Goal: Task Accomplishment & Management: Use online tool/utility

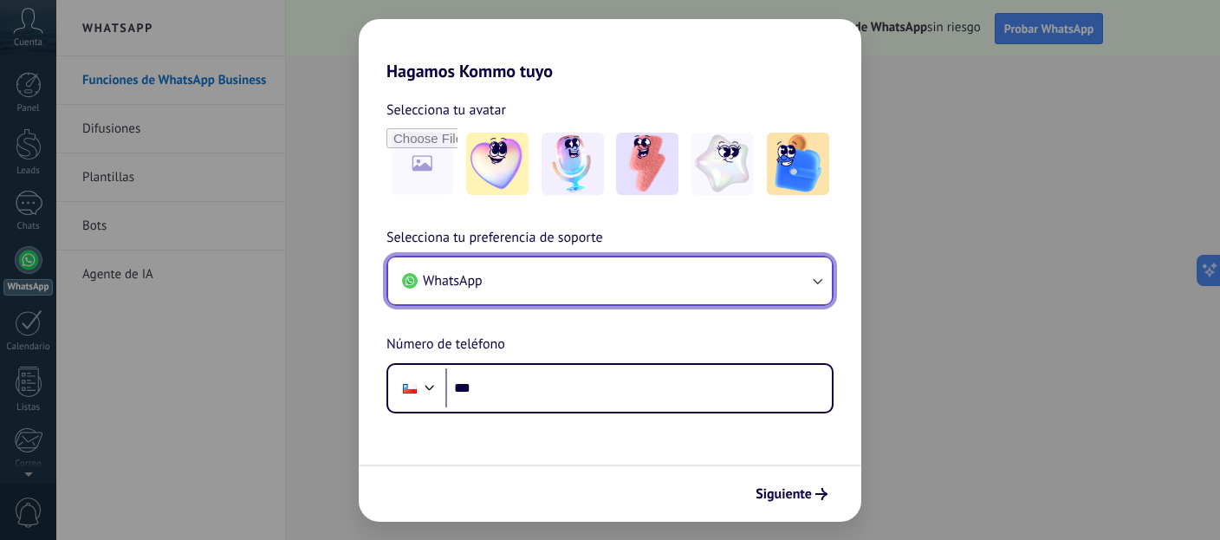
click at [593, 279] on button "WhatsApp" at bounding box center [610, 280] width 444 height 47
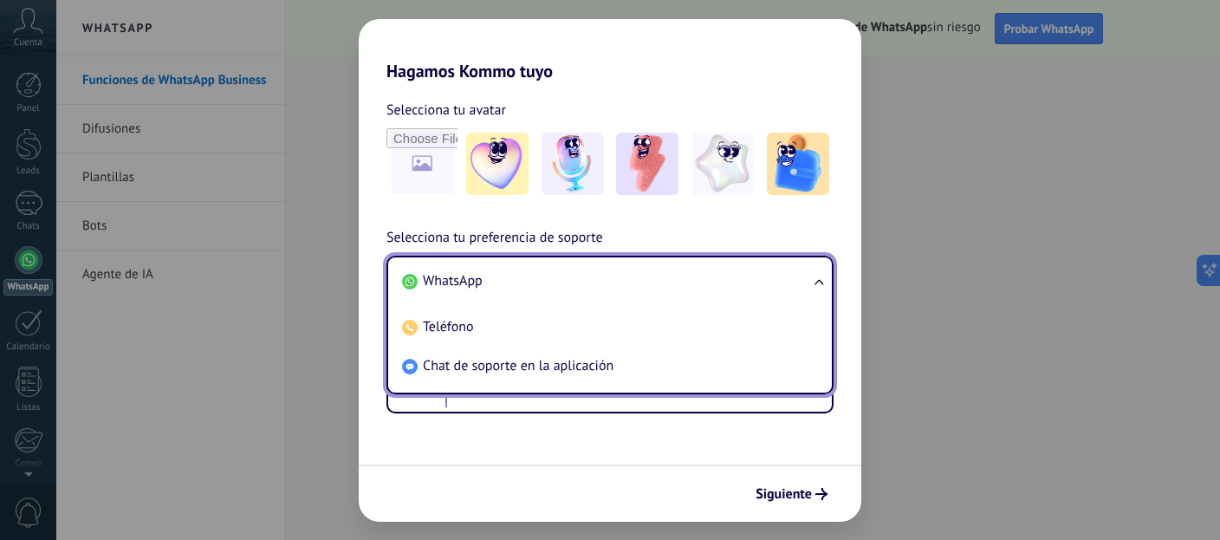
click at [593, 279] on li "WhatsApp" at bounding box center [606, 281] width 423 height 39
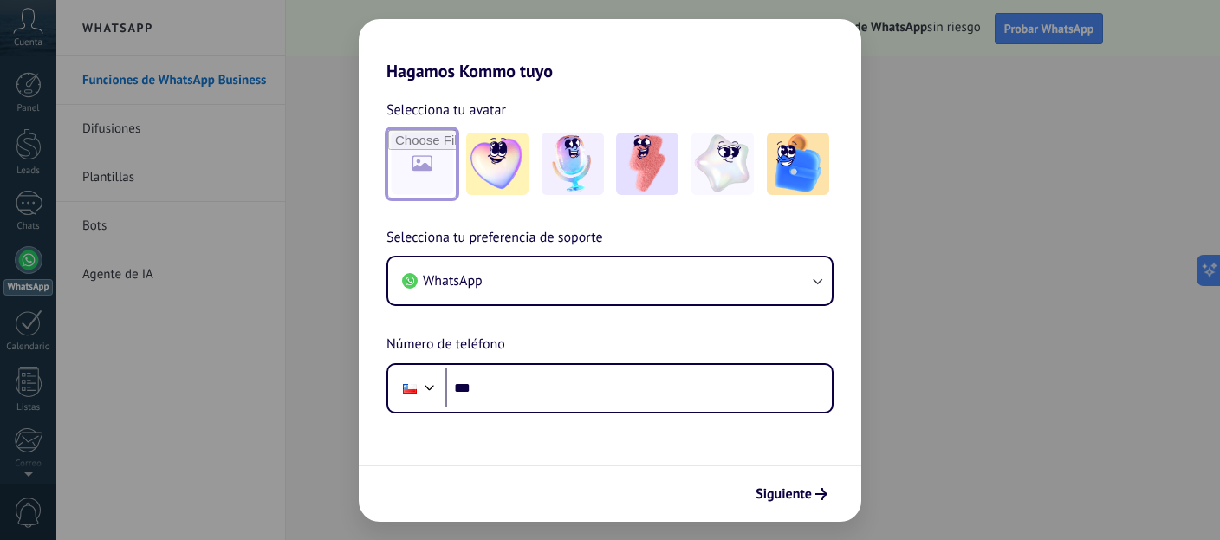
click at [442, 168] on input "file" at bounding box center [422, 164] width 68 height 68
click at [648, 177] on img at bounding box center [647, 164] width 62 height 62
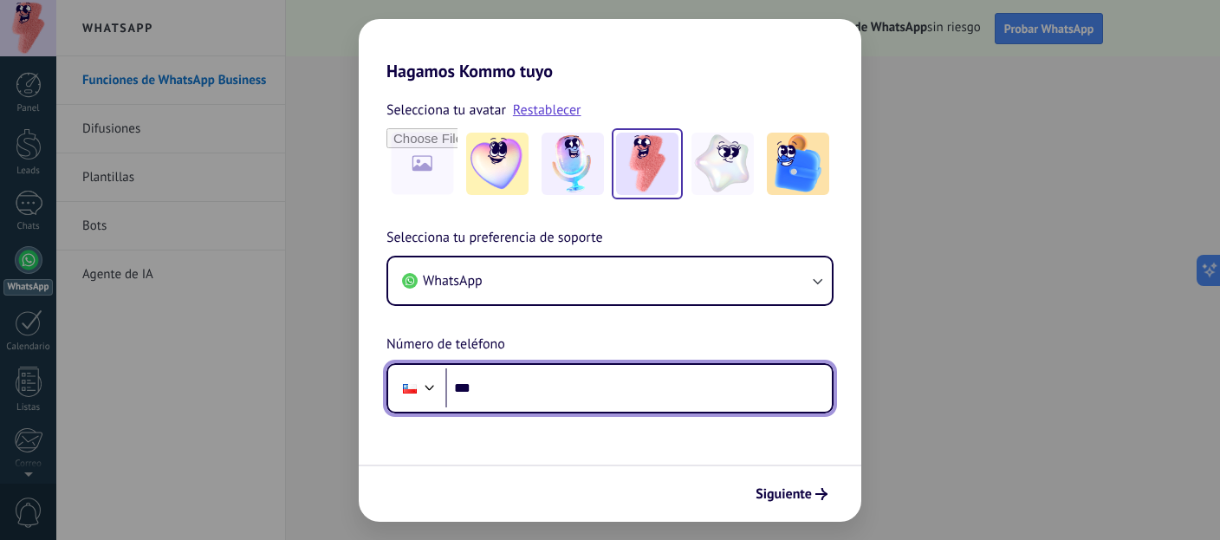
click at [636, 385] on input "***" at bounding box center [638, 388] width 386 height 40
type input "**********"
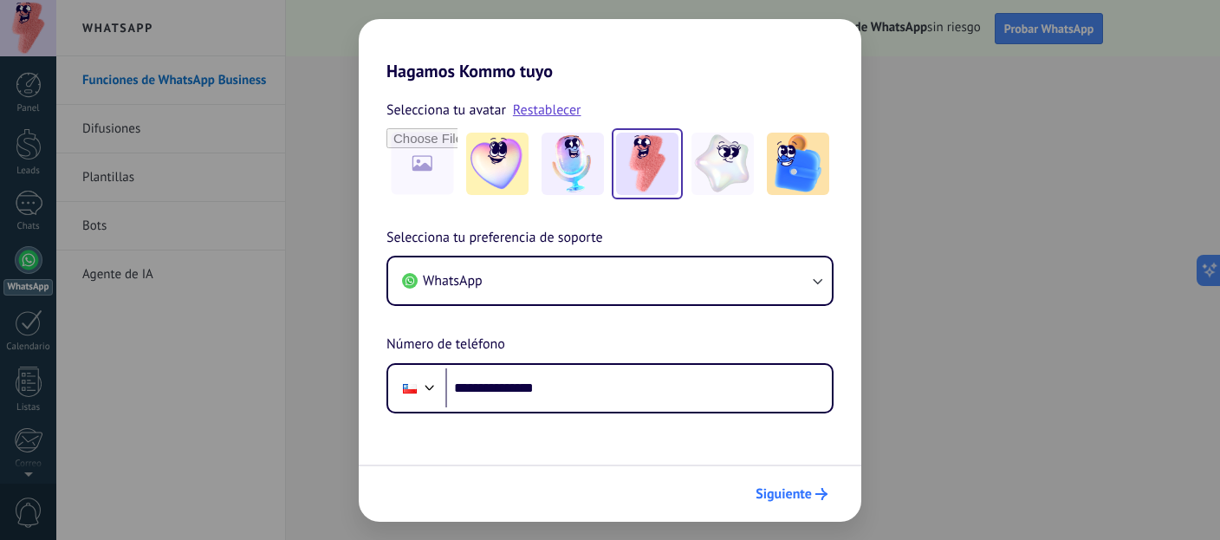
click at [769, 484] on button "Siguiente" at bounding box center [792, 493] width 88 height 29
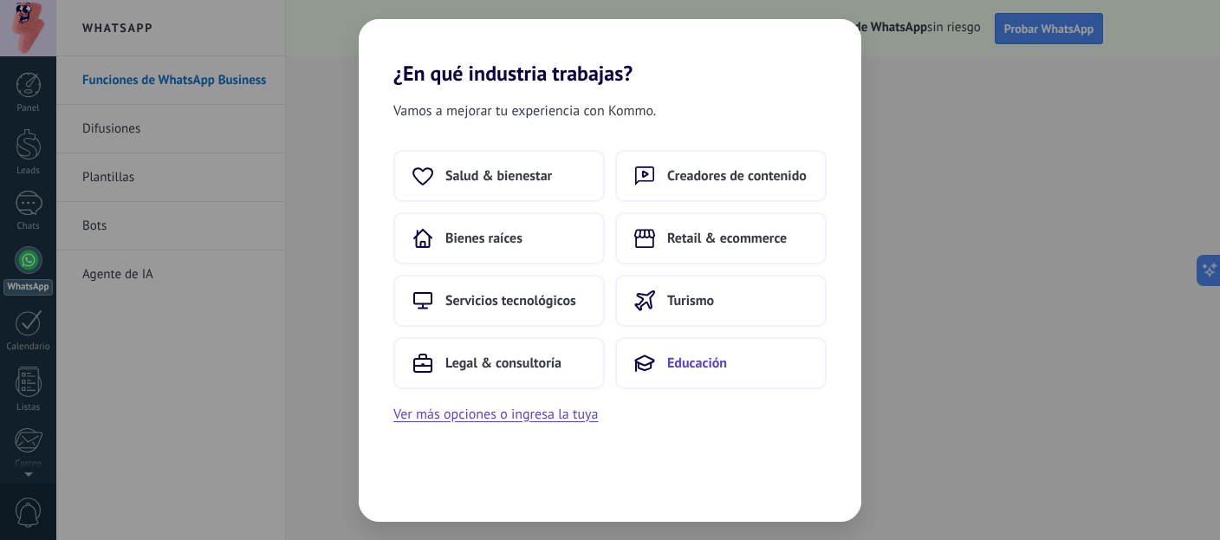
click at [678, 367] on span "Educación" at bounding box center [697, 362] width 60 height 17
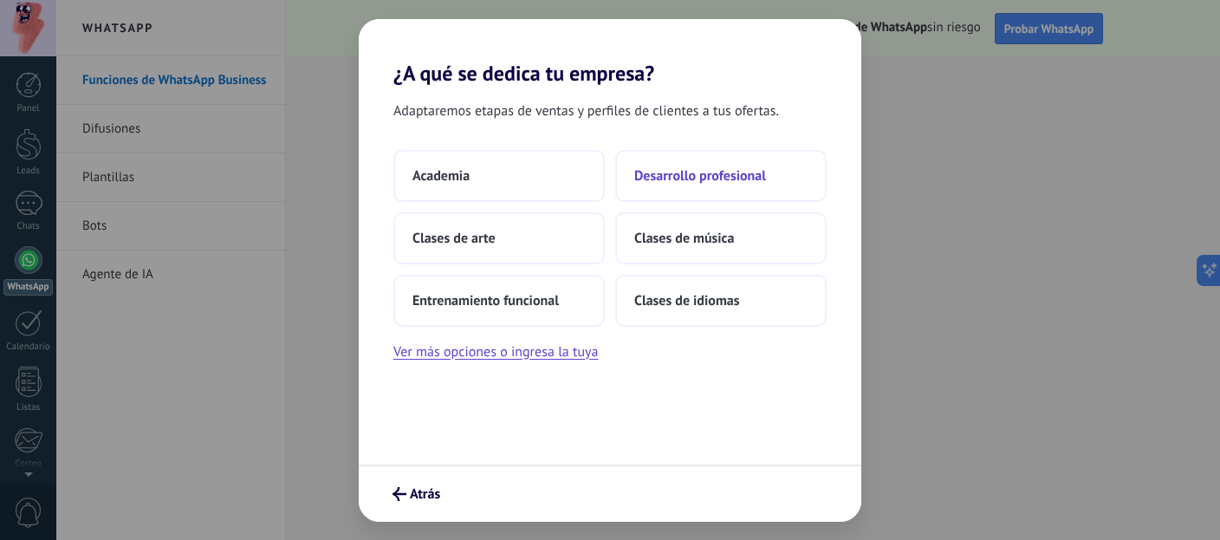
click at [704, 174] on span "Desarrollo profesional" at bounding box center [700, 175] width 132 height 17
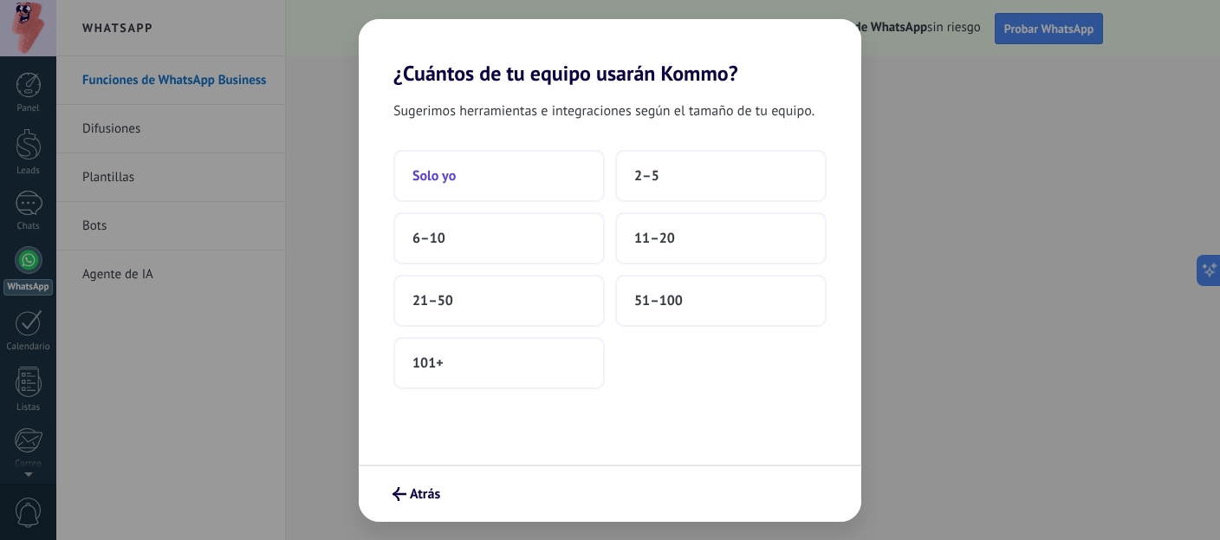
click at [424, 176] on span "Solo yo" at bounding box center [433, 175] width 43 height 17
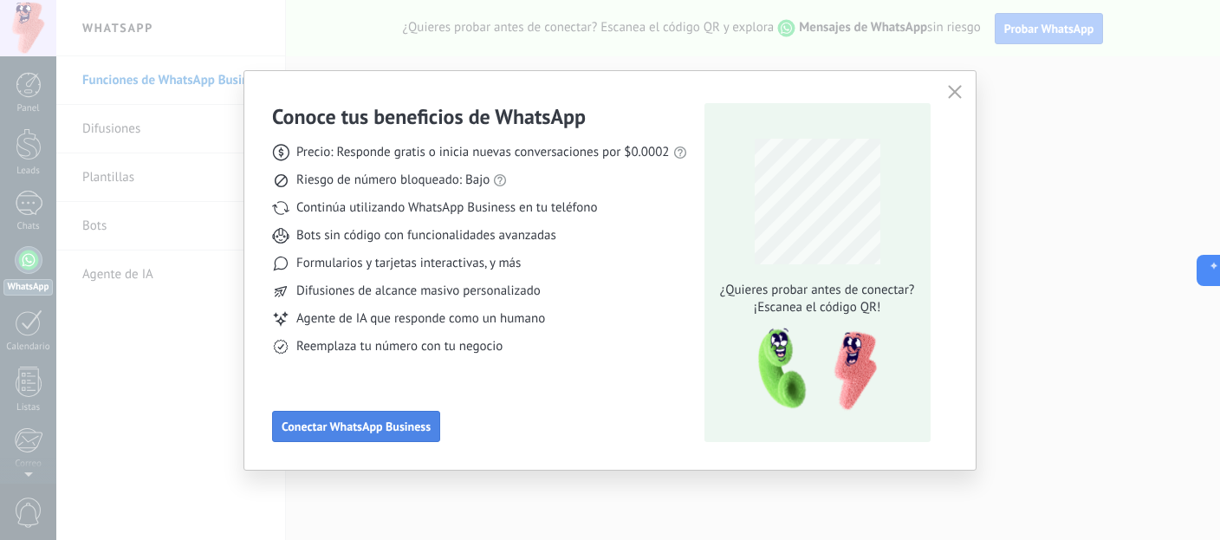
click at [352, 428] on span "Conectar WhatsApp Business" at bounding box center [356, 426] width 149 height 12
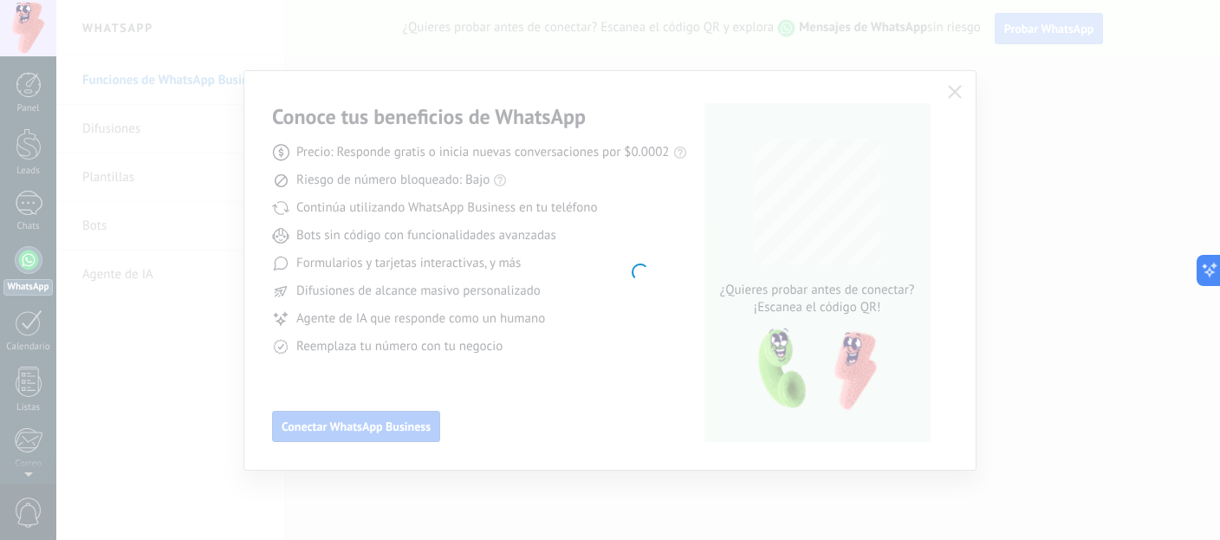
click at [957, 94] on div at bounding box center [638, 270] width 1164 height 540
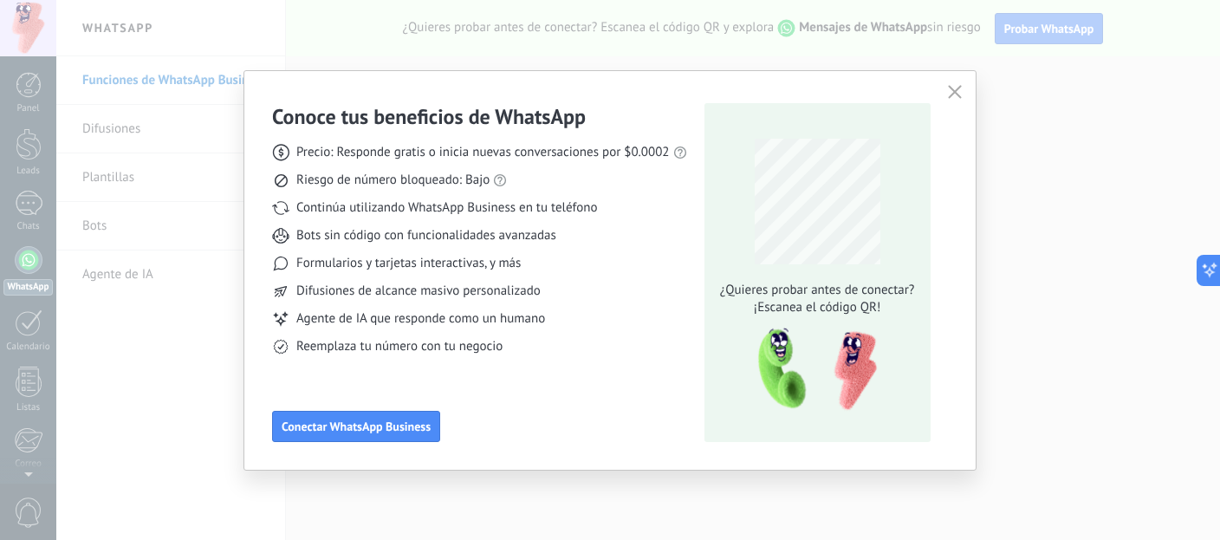
click at [957, 94] on icon "button" at bounding box center [955, 92] width 14 height 14
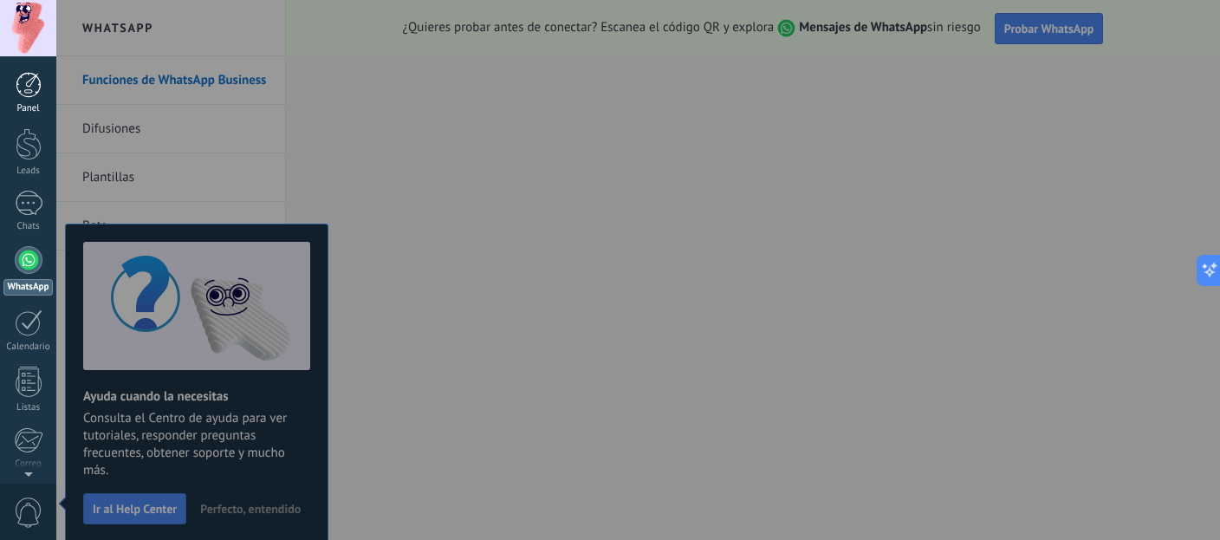
click at [28, 86] on div at bounding box center [29, 85] width 26 height 26
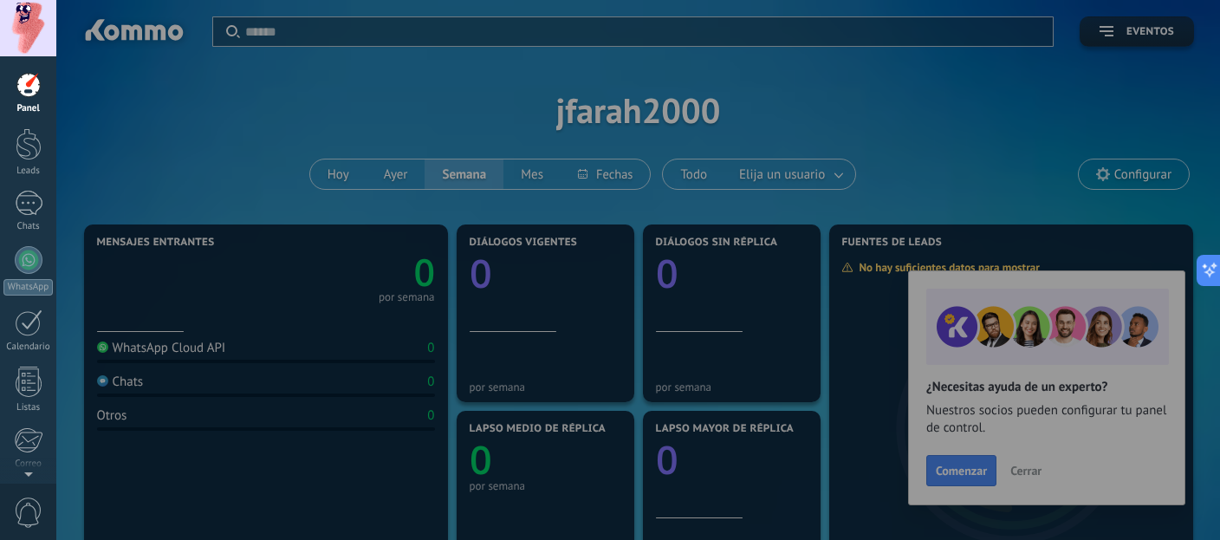
click at [1018, 470] on div at bounding box center [666, 270] width 1220 height 540
click at [1025, 470] on div at bounding box center [666, 270] width 1220 height 540
click at [1054, 173] on div at bounding box center [666, 270] width 1220 height 540
click at [1205, 269] on icon at bounding box center [1203, 270] width 18 height 18
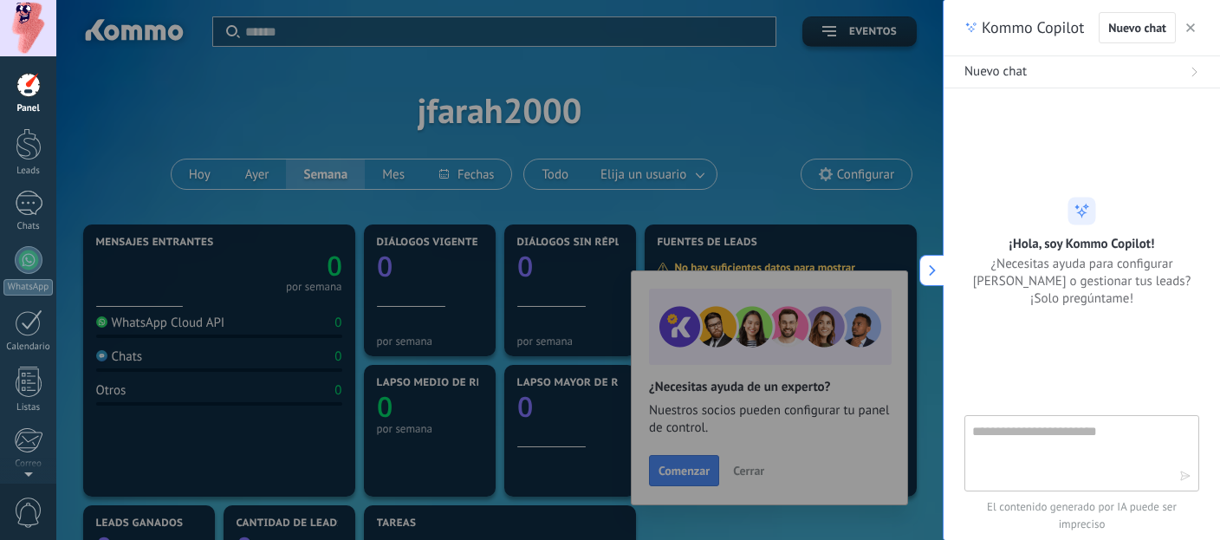
click at [669, 96] on div at bounding box center [666, 270] width 1220 height 540
click at [31, 82] on div at bounding box center [29, 85] width 26 height 26
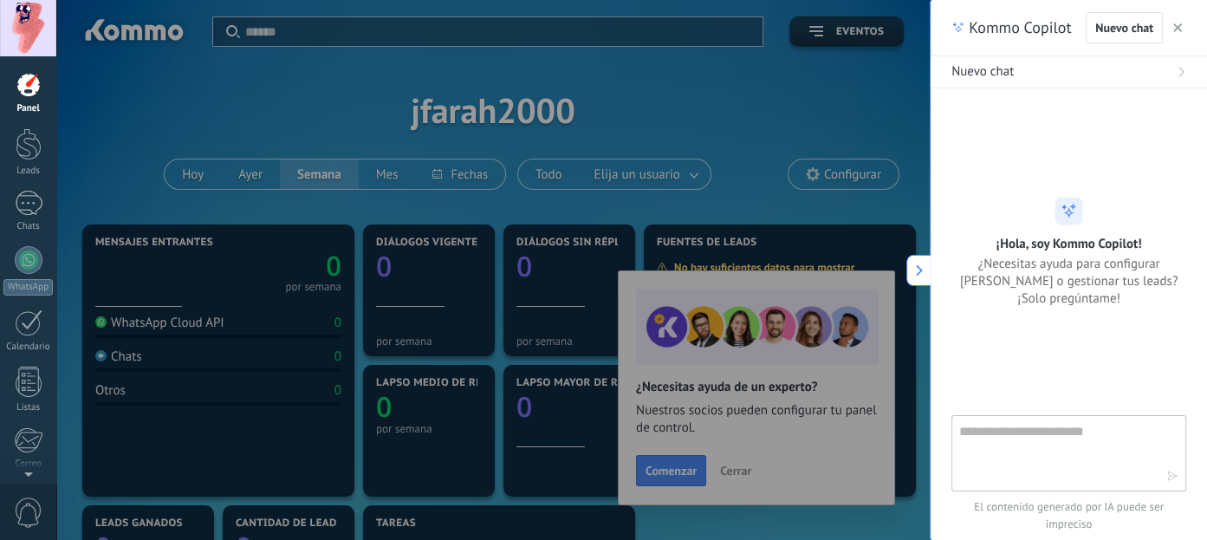
click at [299, 88] on div at bounding box center [659, 270] width 1207 height 540
click at [739, 471] on div at bounding box center [659, 270] width 1207 height 540
click at [22, 266] on div at bounding box center [29, 260] width 28 height 28
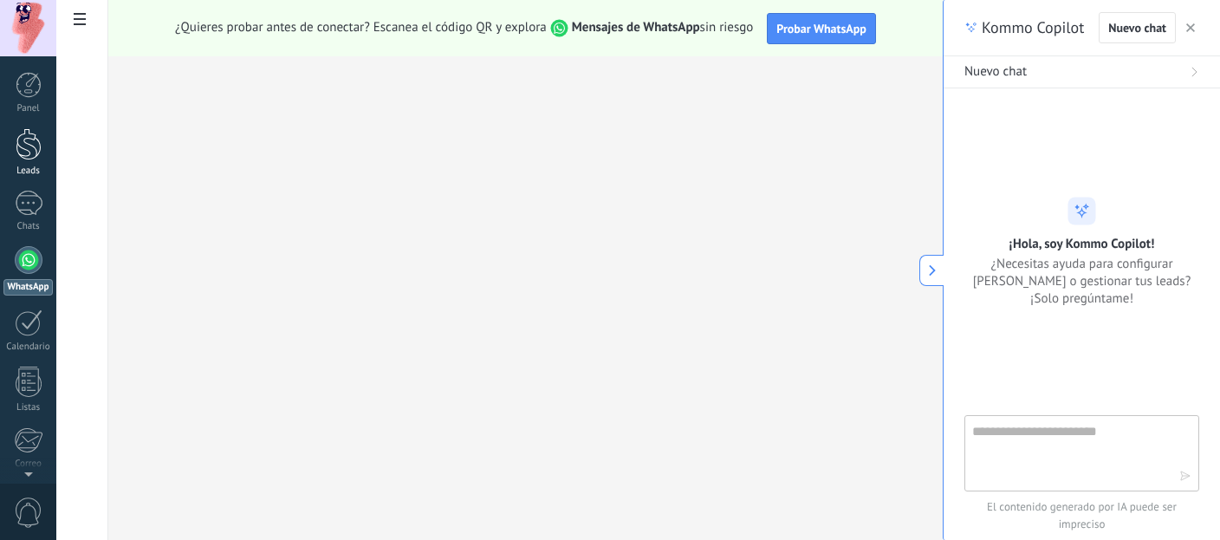
click at [25, 142] on div at bounding box center [29, 144] width 26 height 32
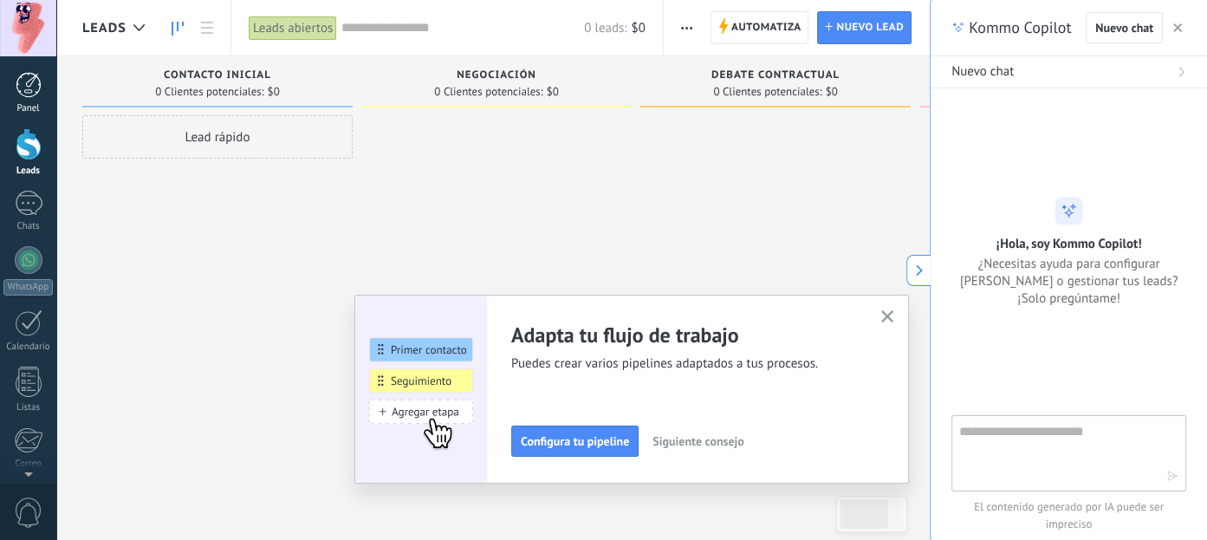
click at [28, 96] on div at bounding box center [29, 85] width 26 height 26
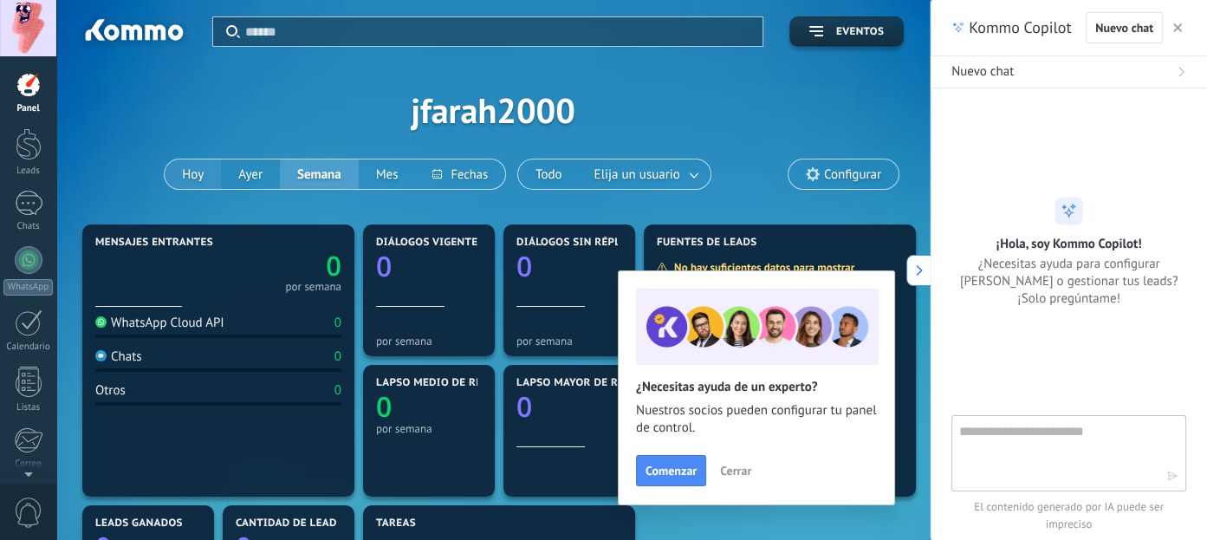
click at [182, 171] on button "Hoy" at bounding box center [193, 173] width 56 height 29
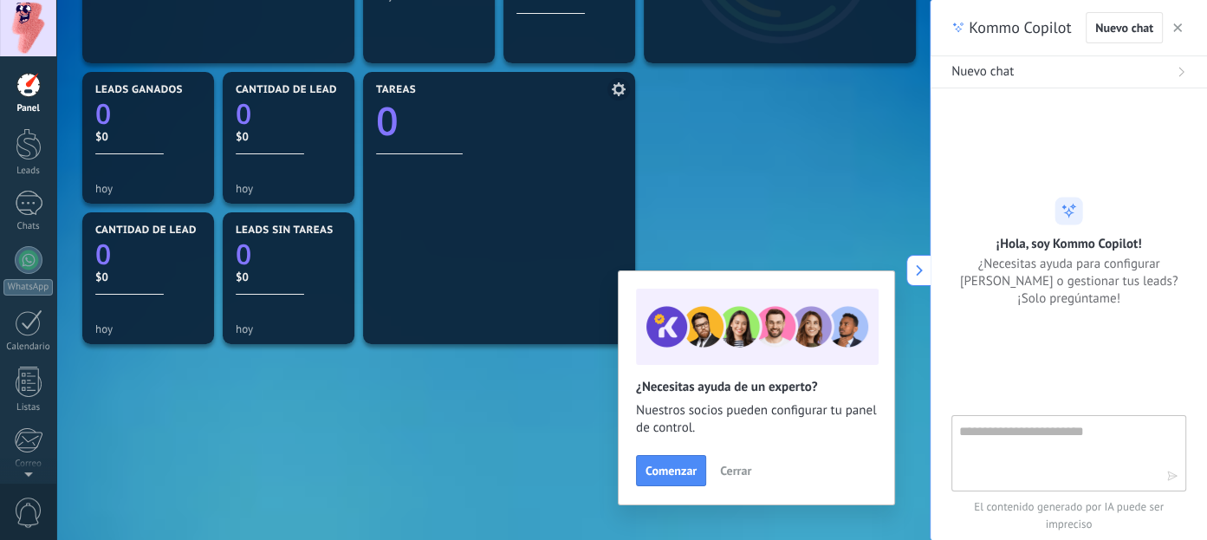
scroll to position [434, 0]
click at [918, 269] on icon at bounding box center [919, 270] width 12 height 12
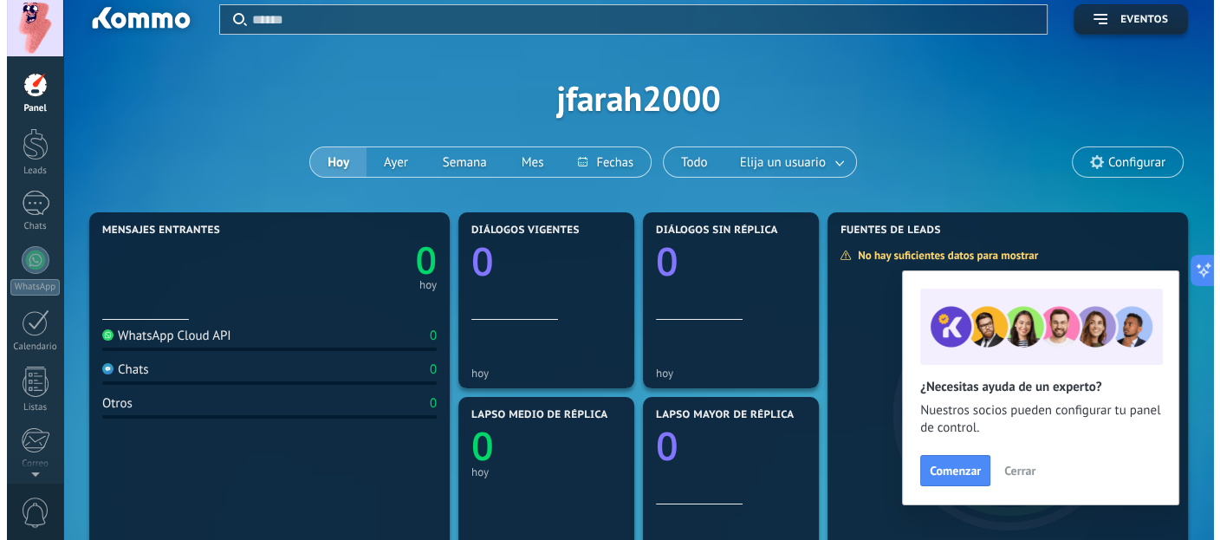
scroll to position [0, 0]
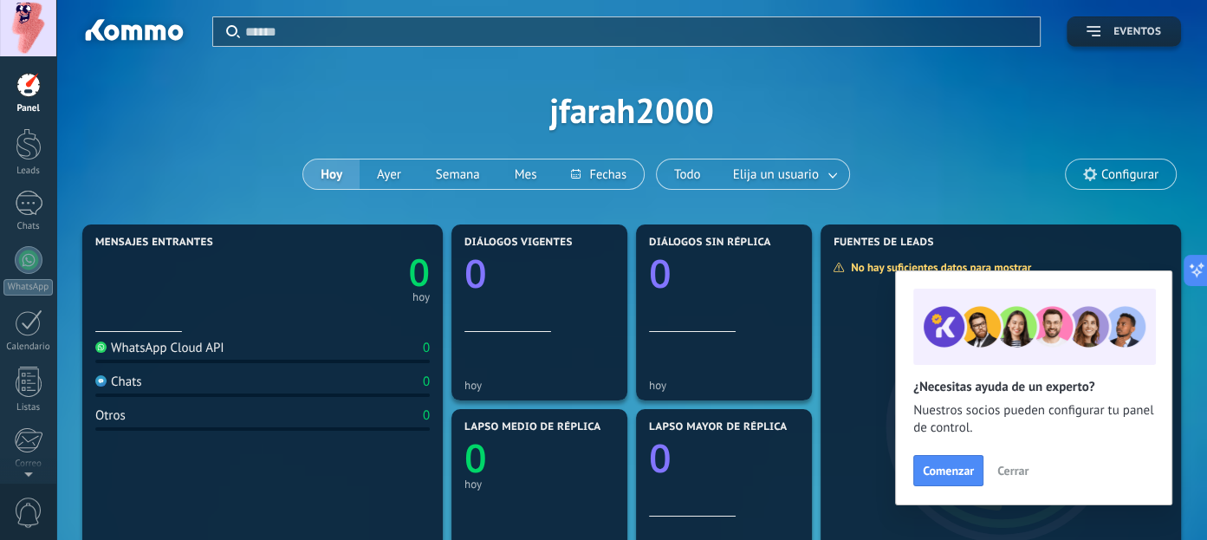
click at [1120, 27] on span "Eventos" at bounding box center [1137, 32] width 48 height 12
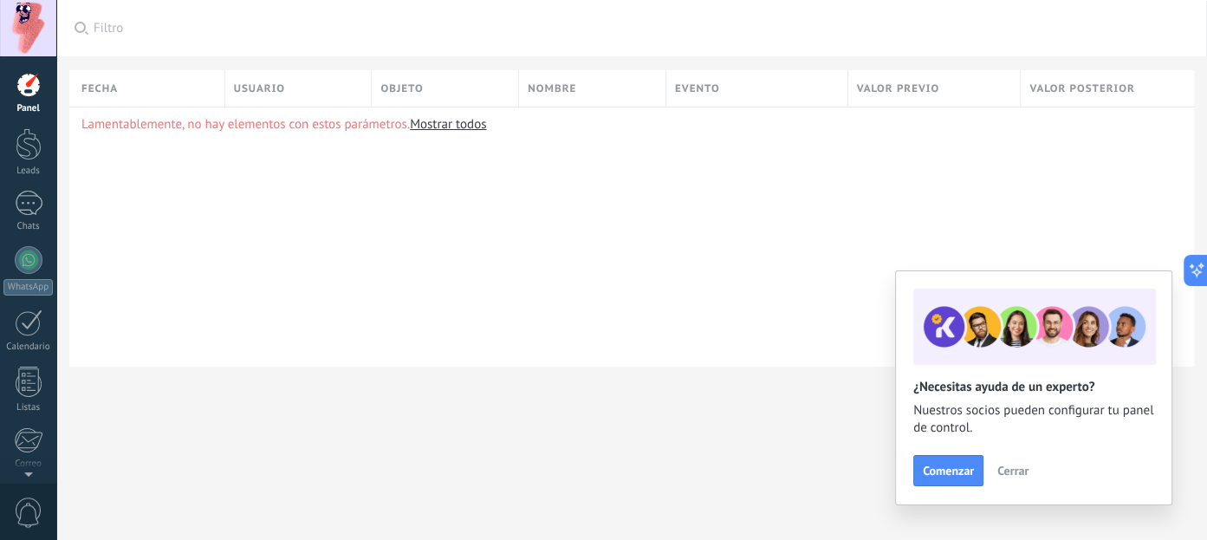
click at [26, 92] on div at bounding box center [29, 85] width 26 height 26
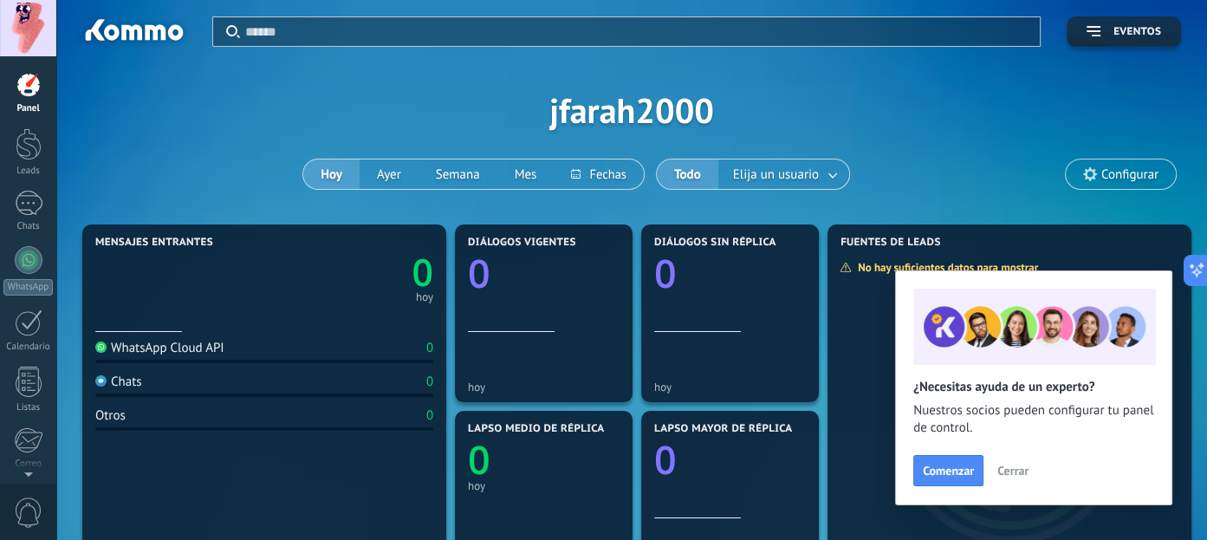
click at [24, 23] on div at bounding box center [28, 28] width 56 height 56
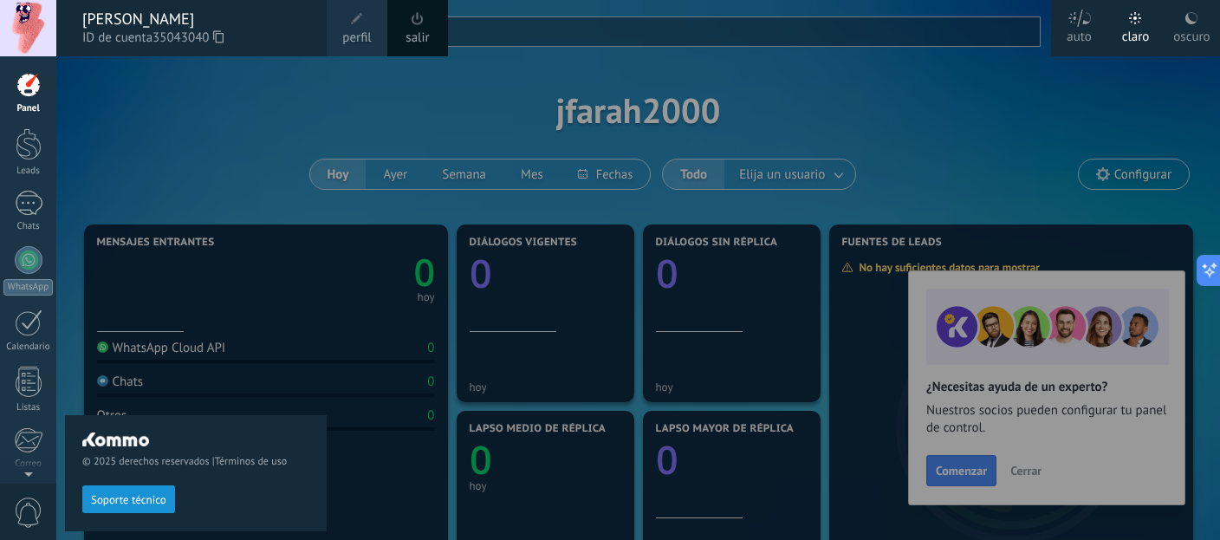
click at [180, 136] on div "© 2025 derechos reservados | Términos de uso Soporte técnico" at bounding box center [196, 297] width 262 height 483
click at [32, 205] on div at bounding box center [29, 203] width 28 height 25
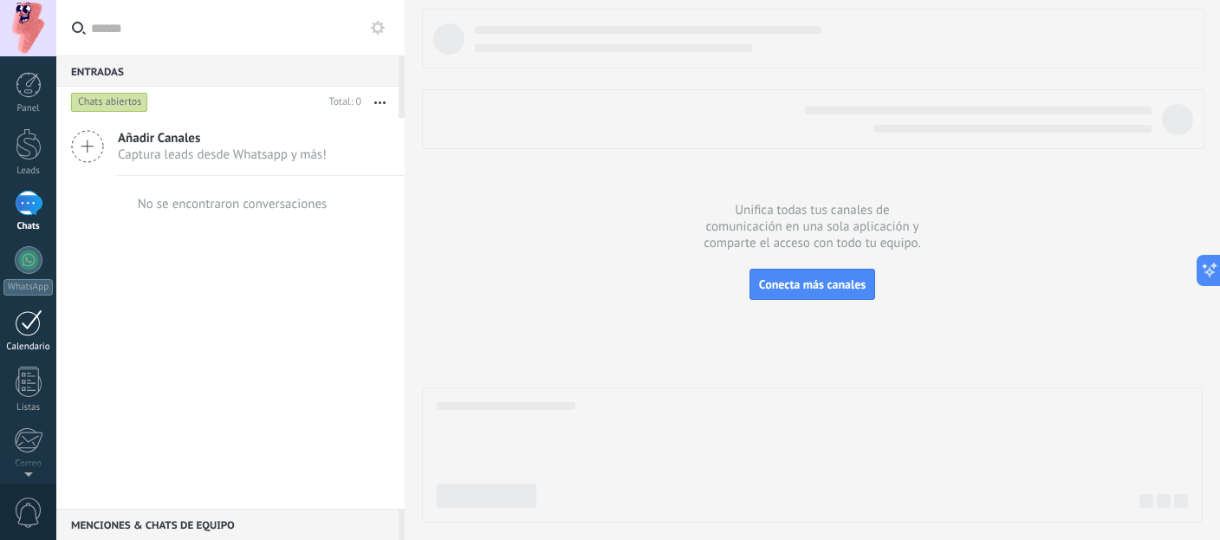
click at [18, 328] on div at bounding box center [29, 322] width 28 height 27
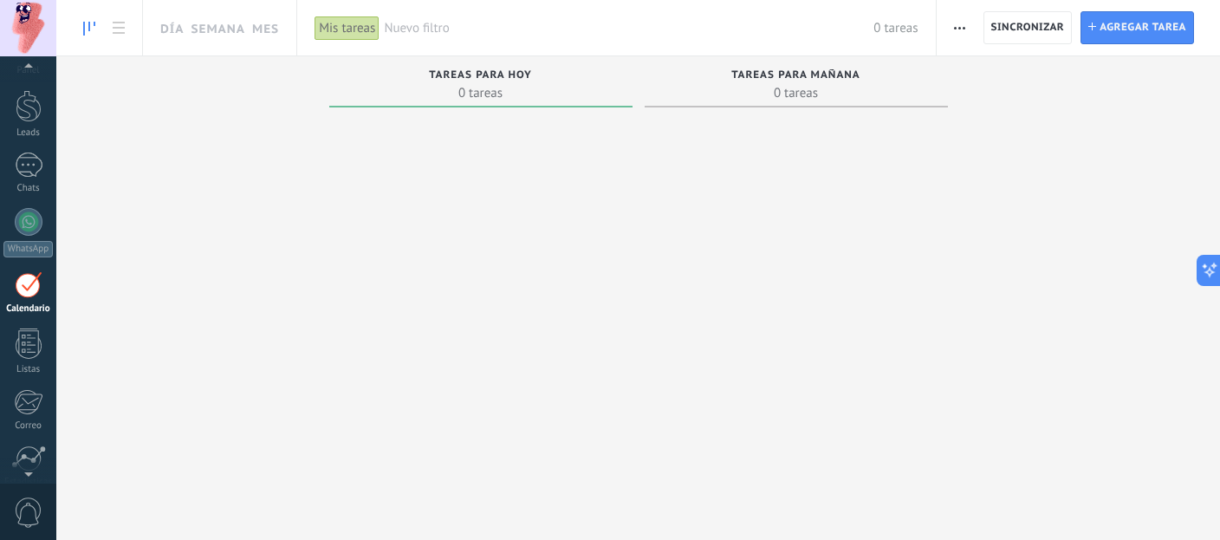
scroll to position [49, 0]
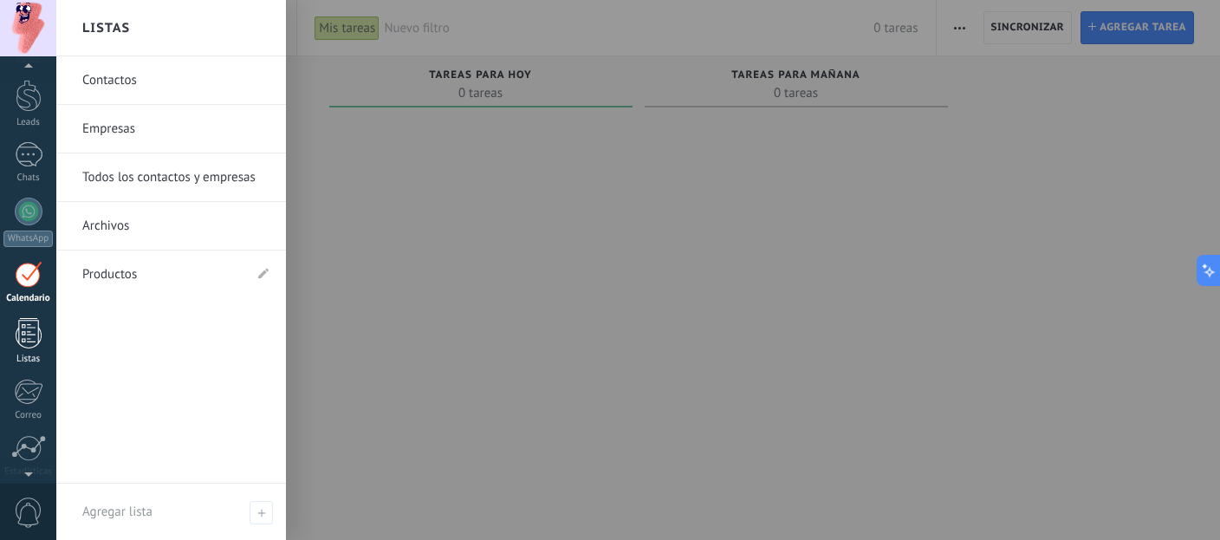
click at [35, 332] on div at bounding box center [29, 333] width 26 height 30
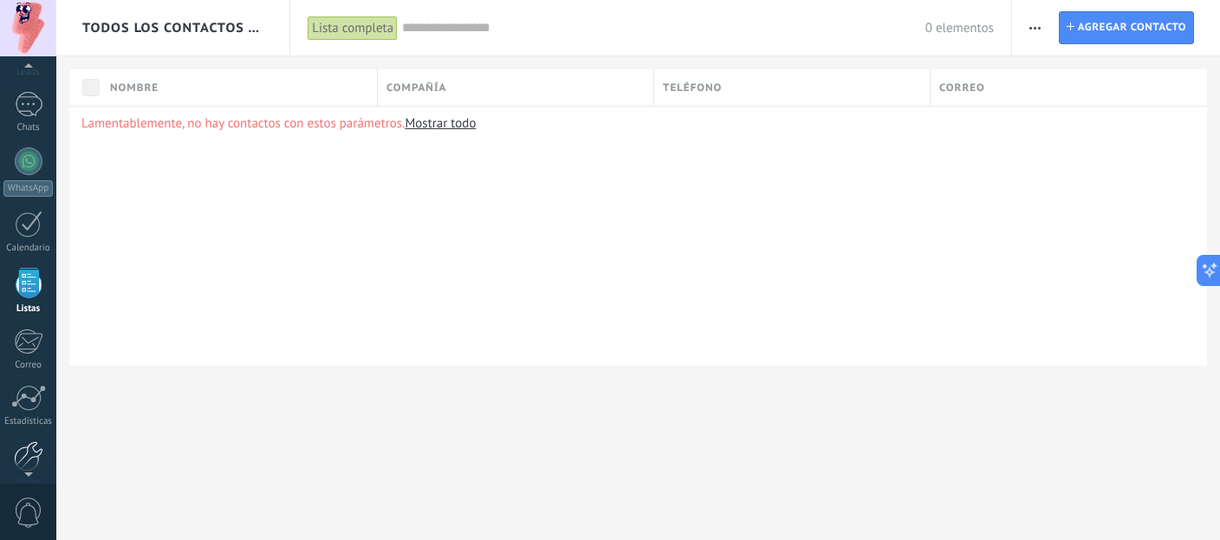
click at [28, 446] on div at bounding box center [28, 456] width 29 height 30
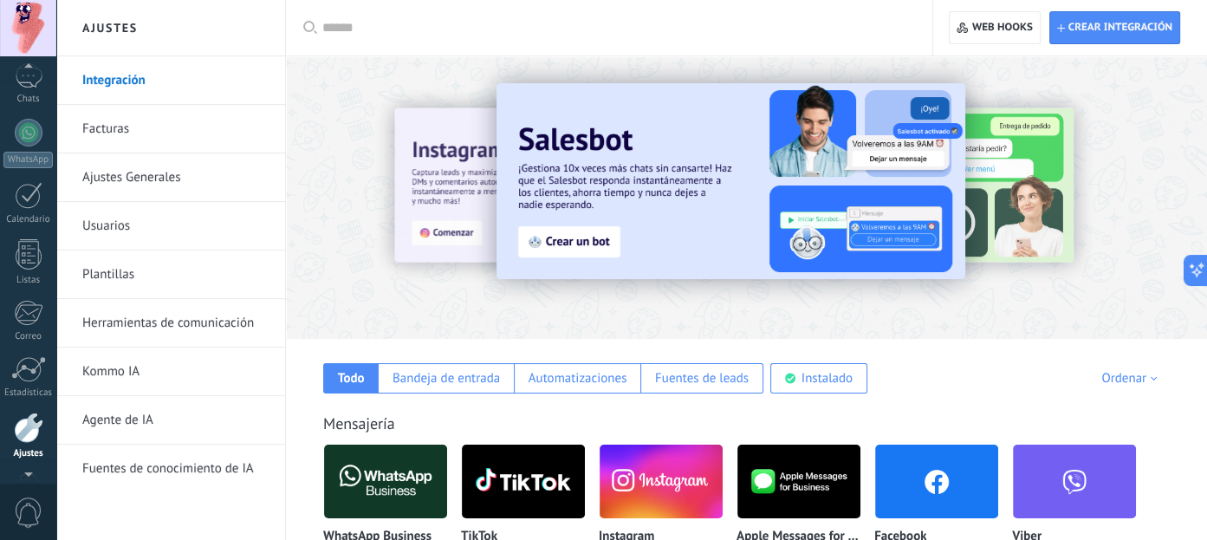
click at [11, 75] on div at bounding box center [28, 69] width 56 height 26
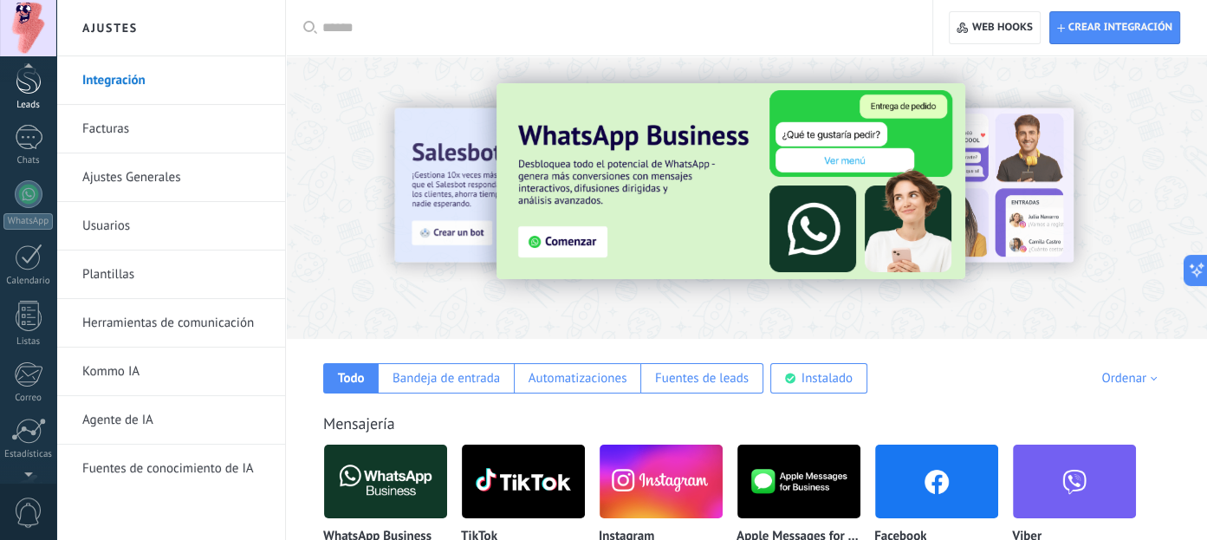
click at [25, 82] on div at bounding box center [29, 78] width 26 height 32
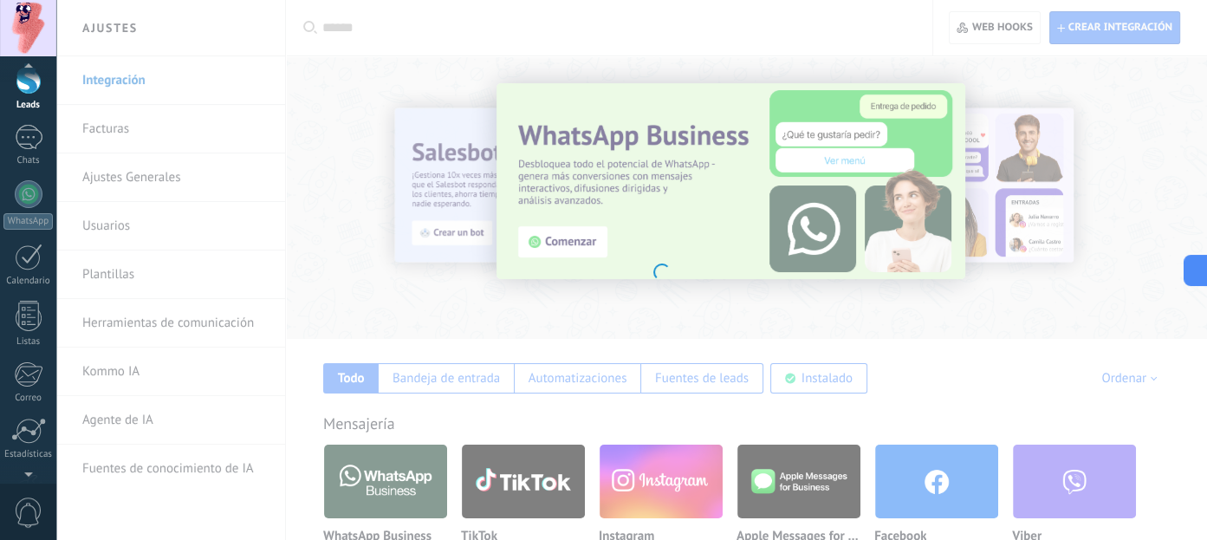
scroll to position [23, 0]
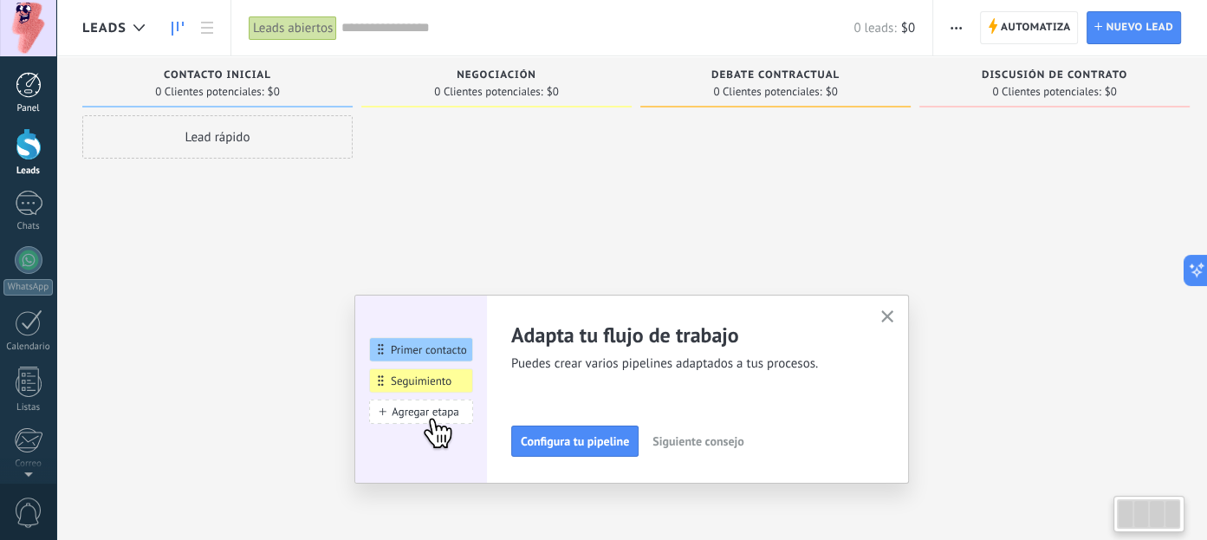
click at [30, 88] on div at bounding box center [29, 85] width 26 height 26
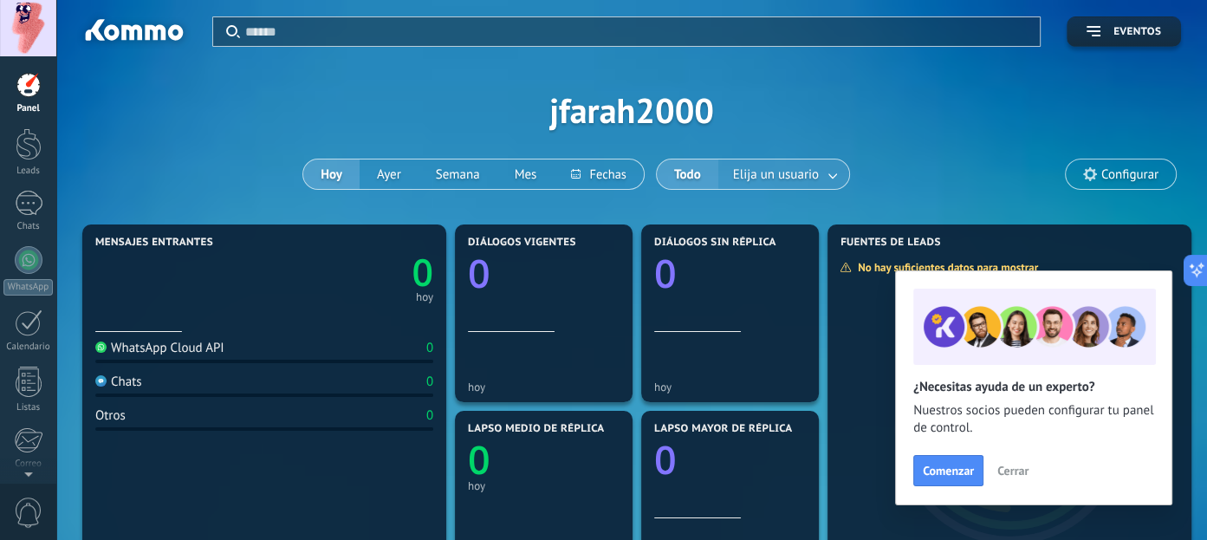
click at [831, 173] on link at bounding box center [833, 174] width 31 height 29
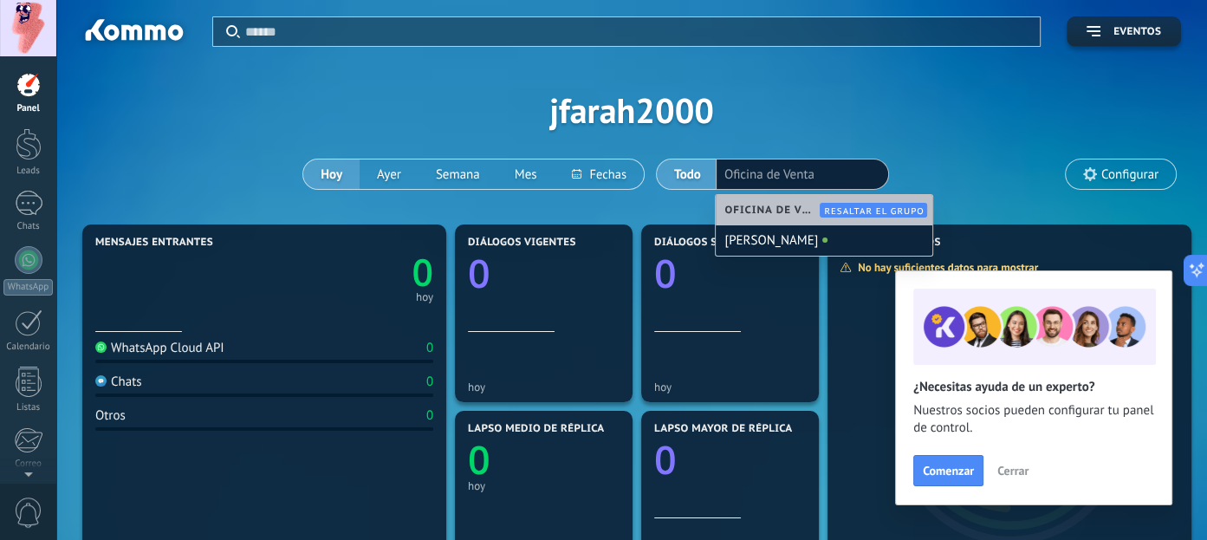
click at [953, 132] on div "Aplicar Eventos jfarah2000 [DATE] [DATE] Semana Mes Todo Elija un usuario Ofici…" at bounding box center [631, 110] width 1099 height 220
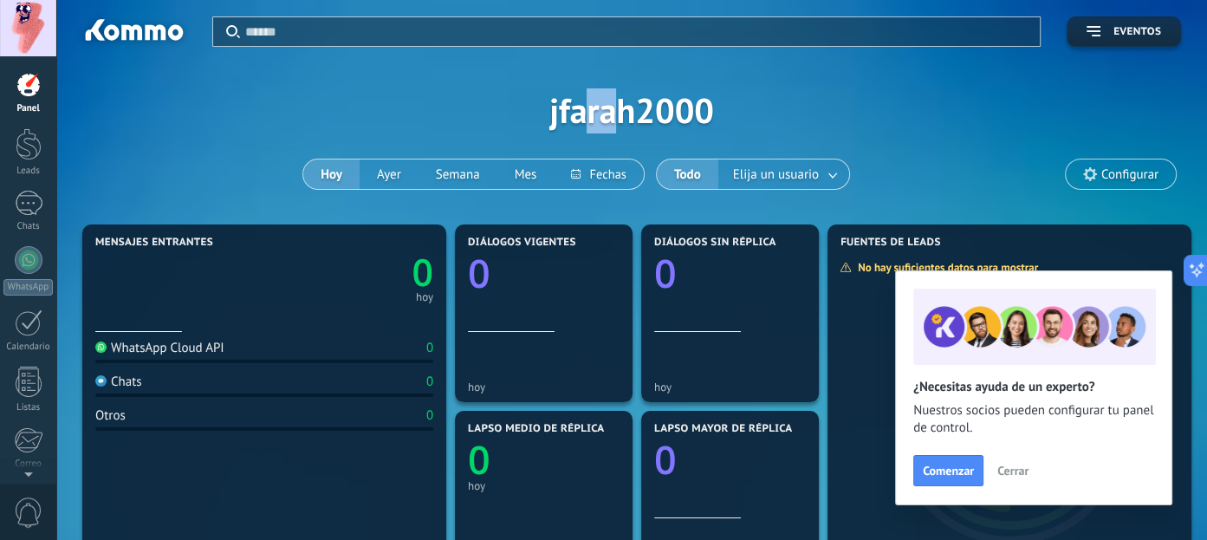
click at [682, 119] on div "Aplicar Eventos jfarah2000 [DATE] [DATE] Semana Mes Todo Elija un usuario Confi…" at bounding box center [631, 110] width 1099 height 220
click at [805, 118] on div "Aplicar Eventos jfarah2000 [DATE] [DATE] Semana Mes Todo Elija un usuario Confi…" at bounding box center [631, 110] width 1099 height 220
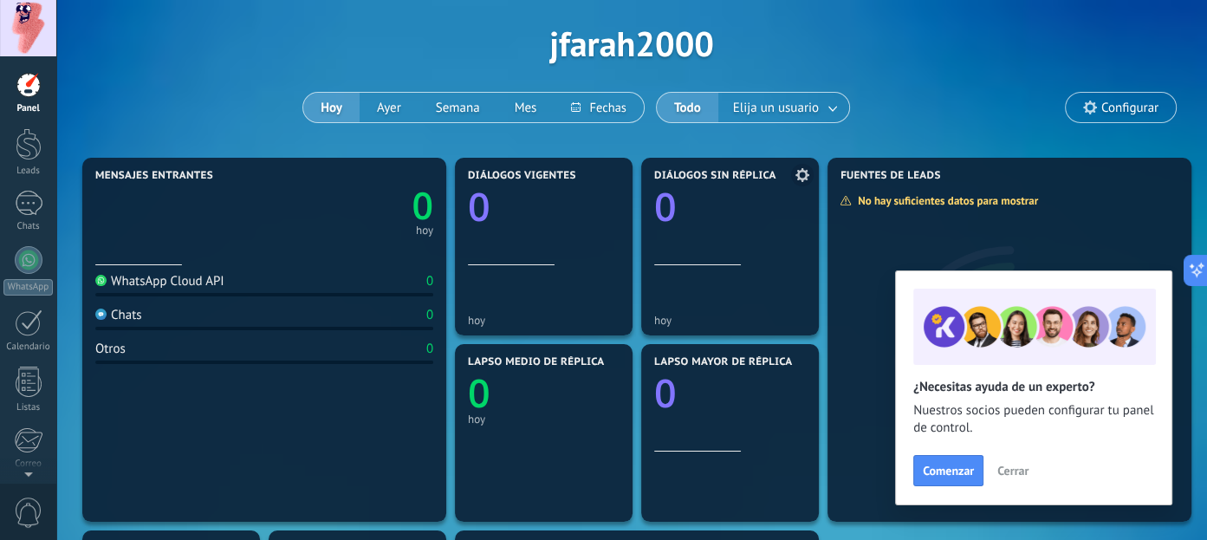
scroll to position [173, 0]
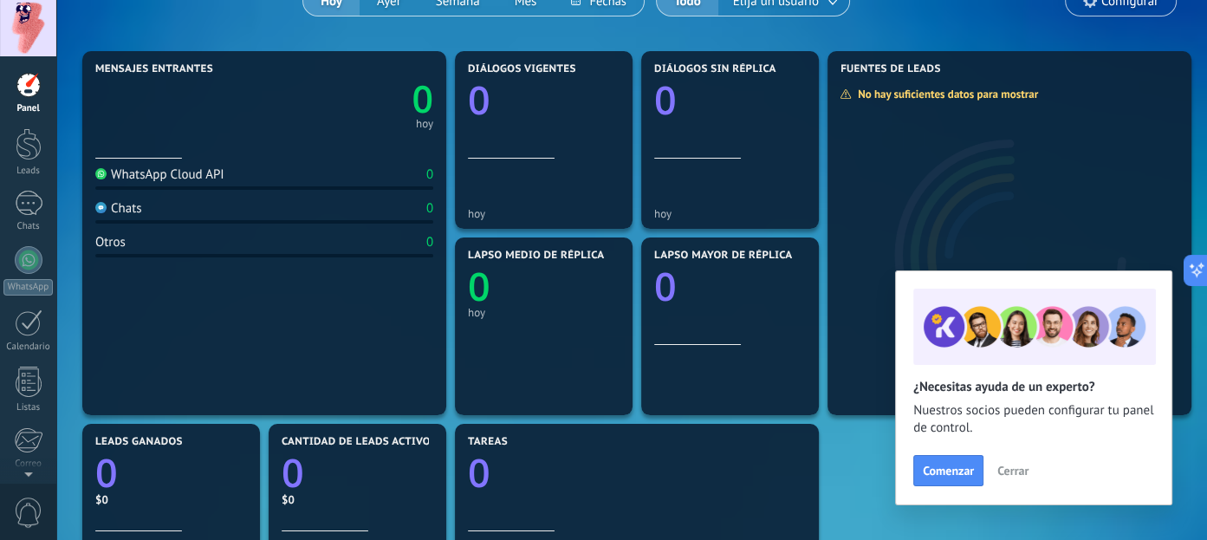
click at [184, 214] on div "Chats 0" at bounding box center [264, 211] width 338 height 23
click at [208, 243] on div "Otros 0" at bounding box center [264, 245] width 338 height 23
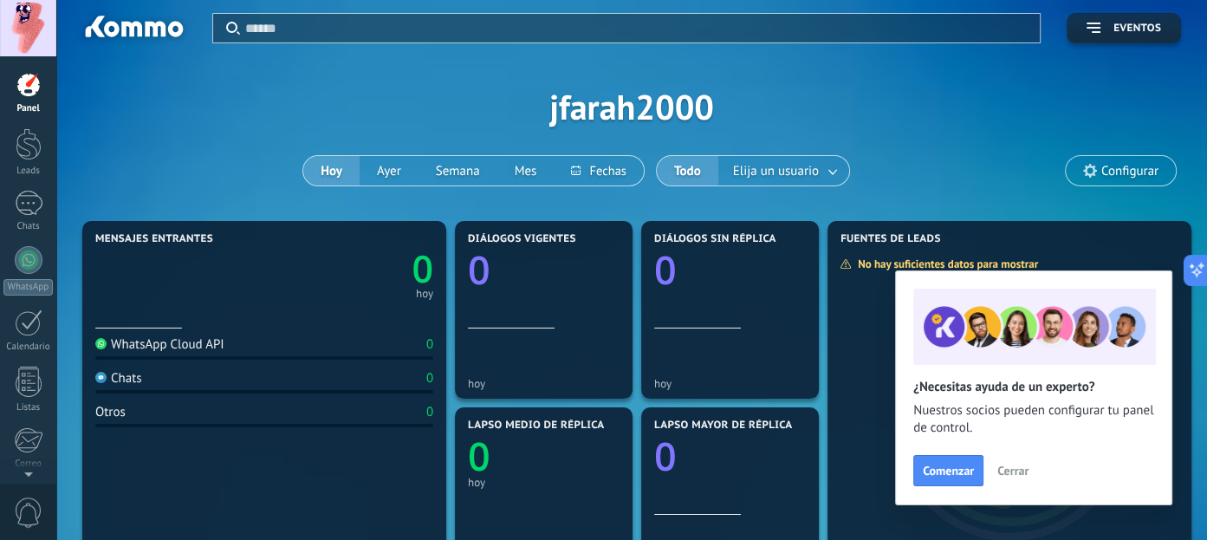
scroll to position [0, 0]
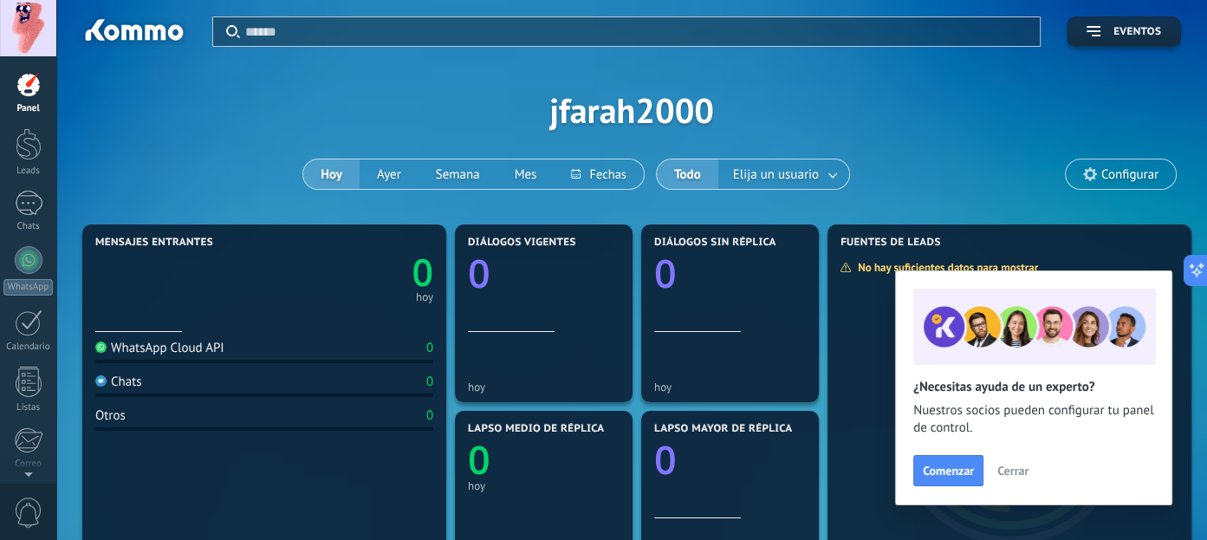
click at [1128, 176] on span "Configurar" at bounding box center [1129, 174] width 57 height 15
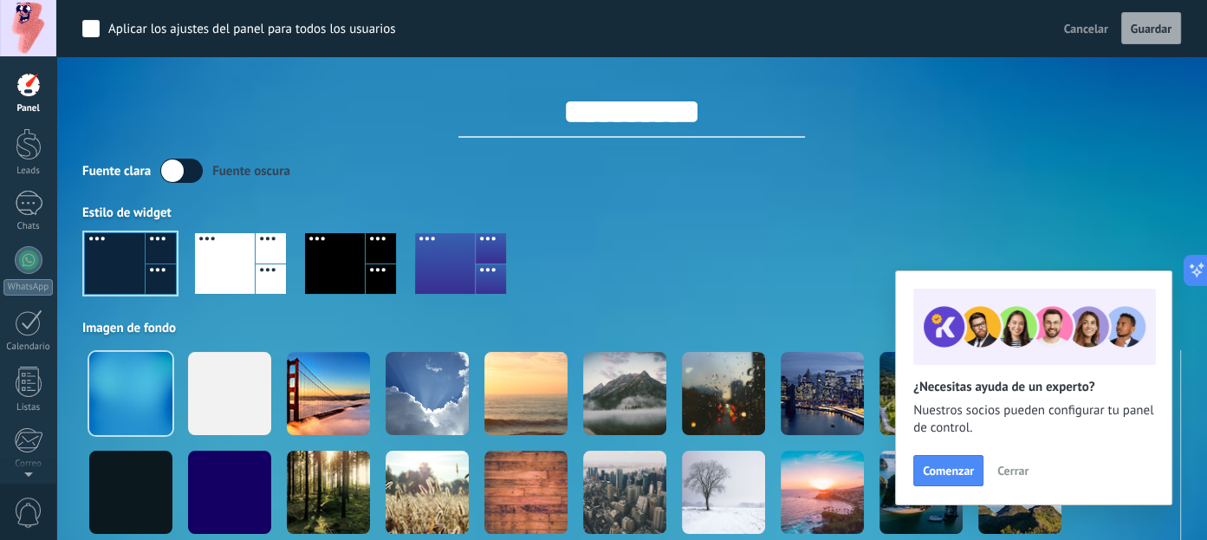
click at [31, 87] on div at bounding box center [29, 85] width 26 height 26
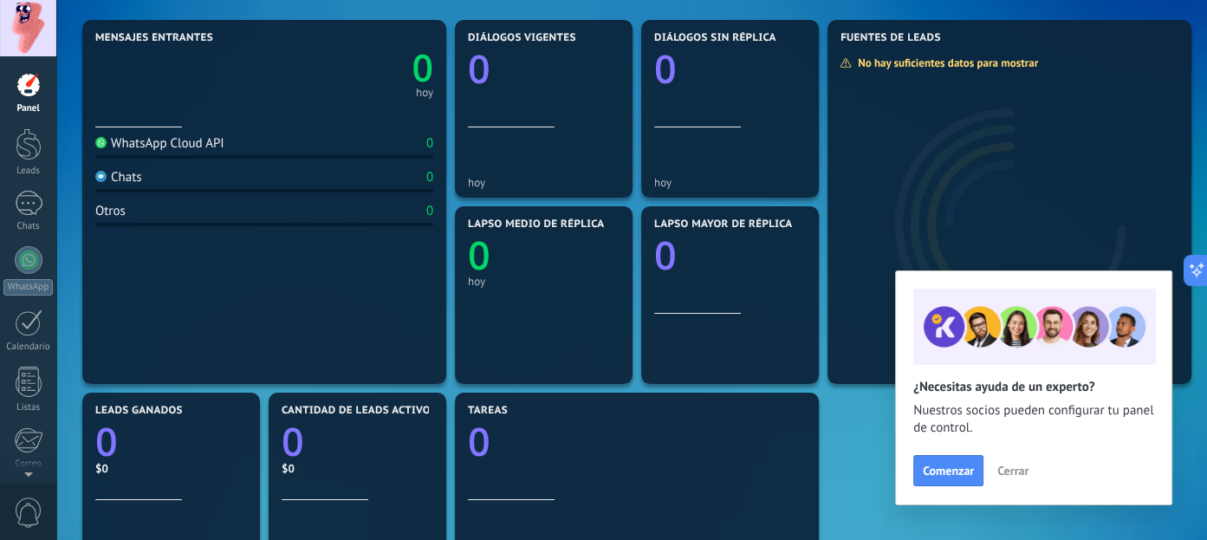
scroll to position [260, 0]
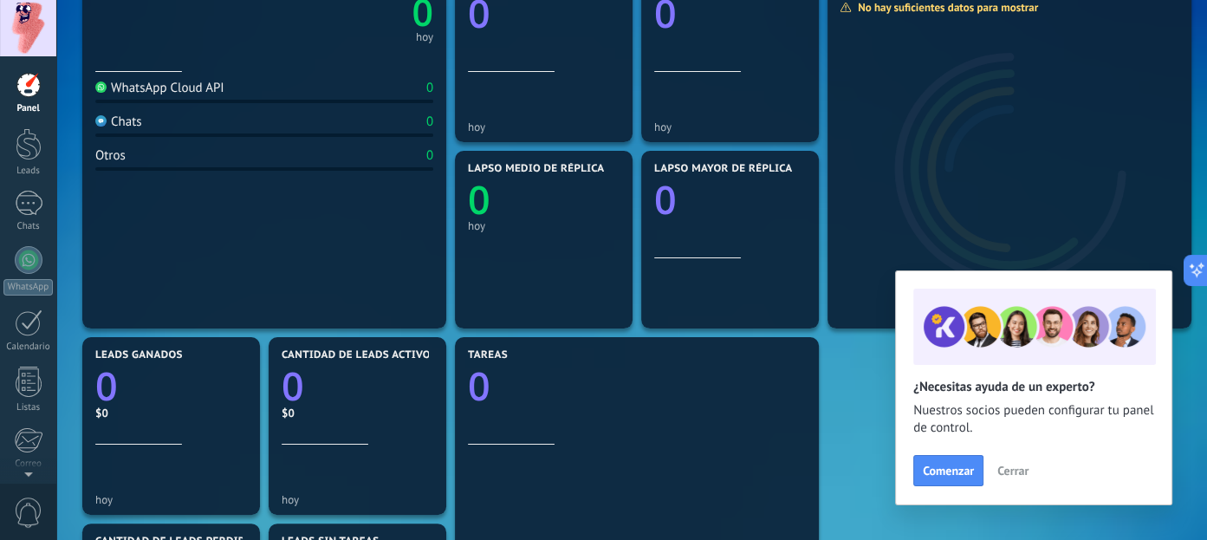
click at [1011, 474] on span "Cerrar" at bounding box center [1012, 470] width 31 height 12
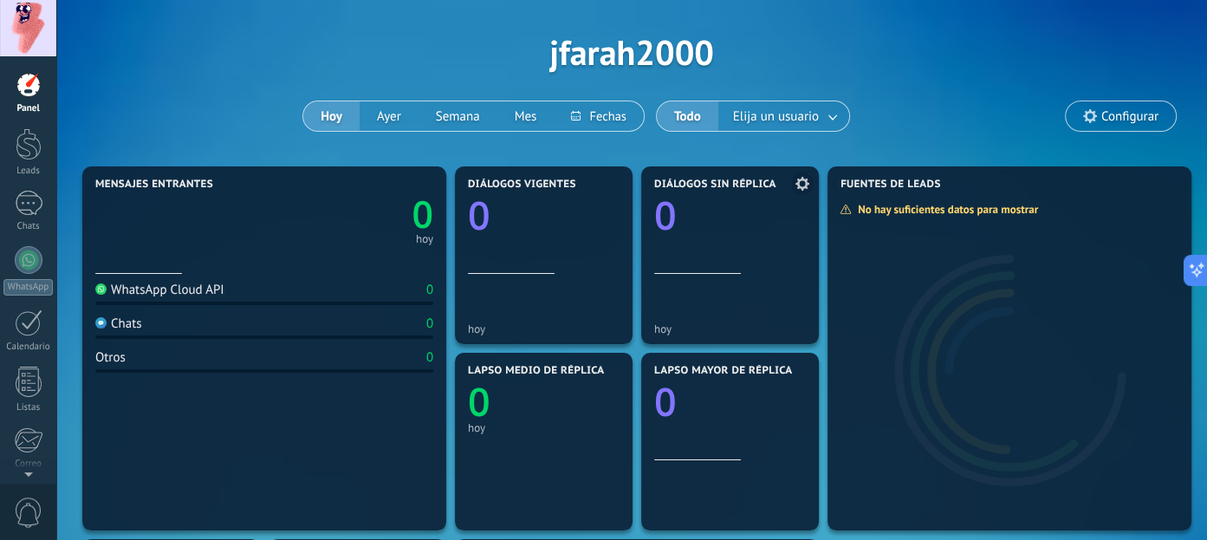
scroll to position [0, 0]
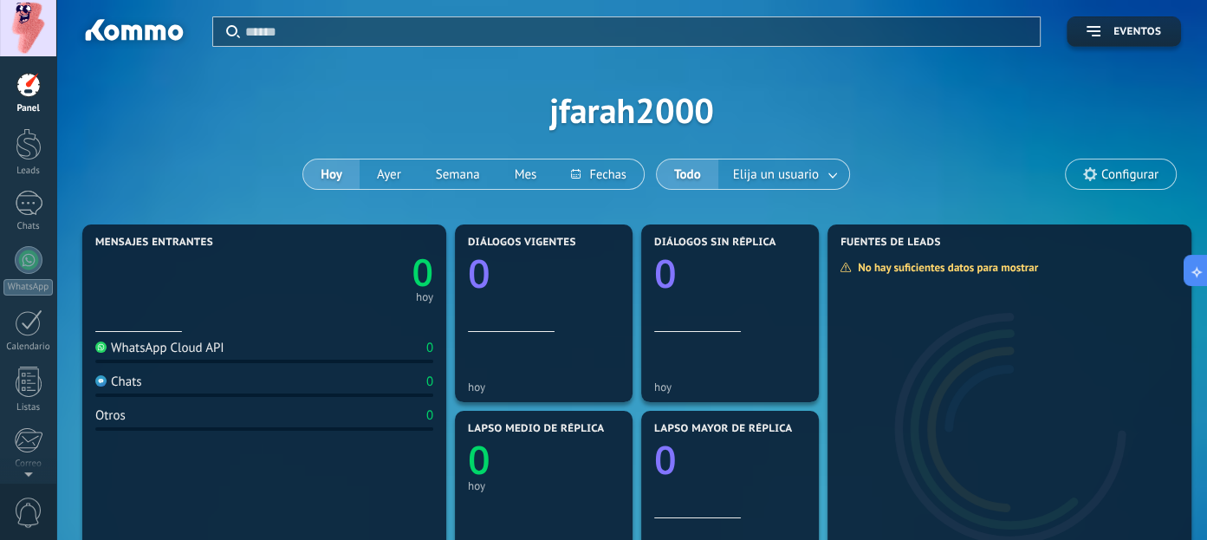
click at [774, 101] on div "Aplicar Eventos jfarah2000 [DATE] [DATE] Semana Mes Todo Elija un usuario Confi…" at bounding box center [631, 110] width 1099 height 220
click at [651, 105] on div "Aplicar Eventos jfarah2000 [DATE] [DATE] Semana Mes Todo Elija un usuario Confi…" at bounding box center [631, 110] width 1099 height 220
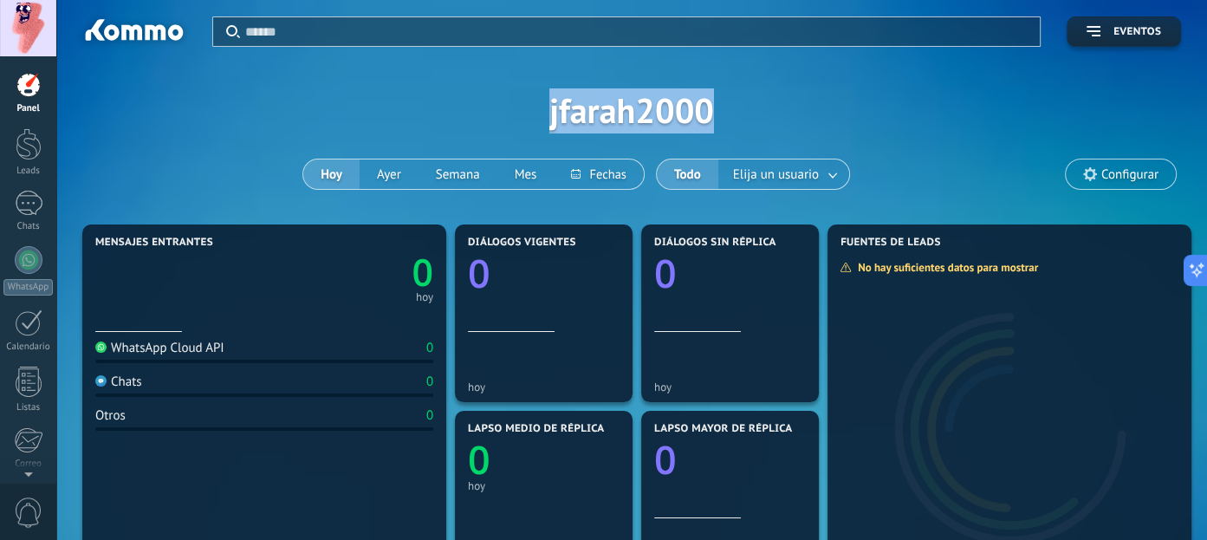
click at [651, 105] on div "Aplicar Eventos jfarah2000 [DATE] [DATE] Semana Mes Todo Elija un usuario Confi…" at bounding box center [631, 110] width 1099 height 220
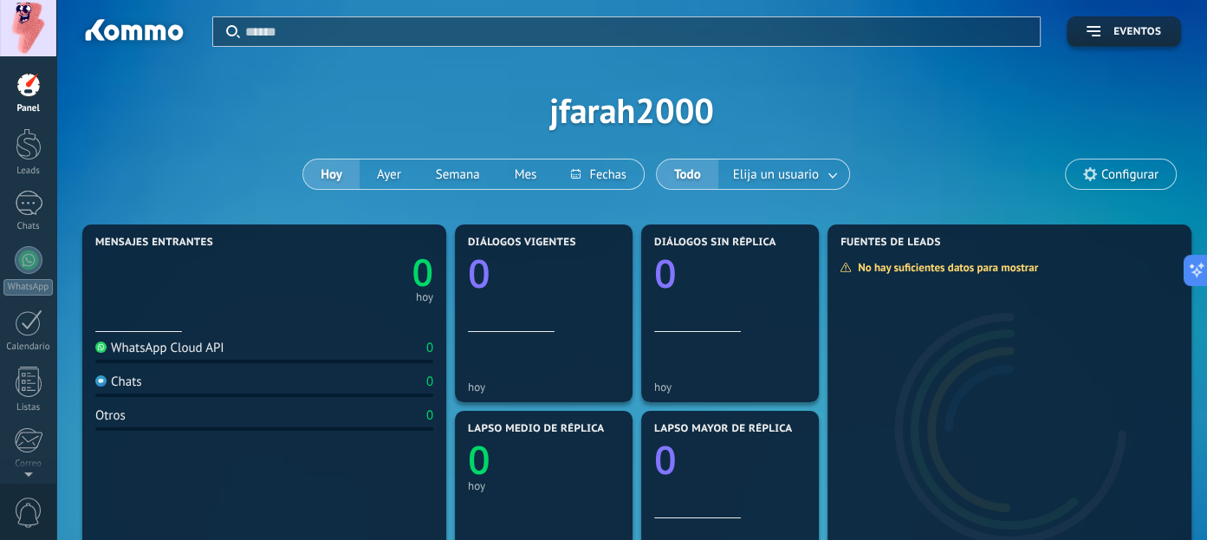
click at [499, 129] on div "Aplicar Eventos jfarah2000 [DATE] [DATE] Semana Mes Todo Elija un usuario Confi…" at bounding box center [631, 110] width 1099 height 220
click at [558, 94] on div "Aplicar Eventos jfarah2000 [DATE] [DATE] Semana Mes Todo Elija un usuario Confi…" at bounding box center [631, 110] width 1099 height 220
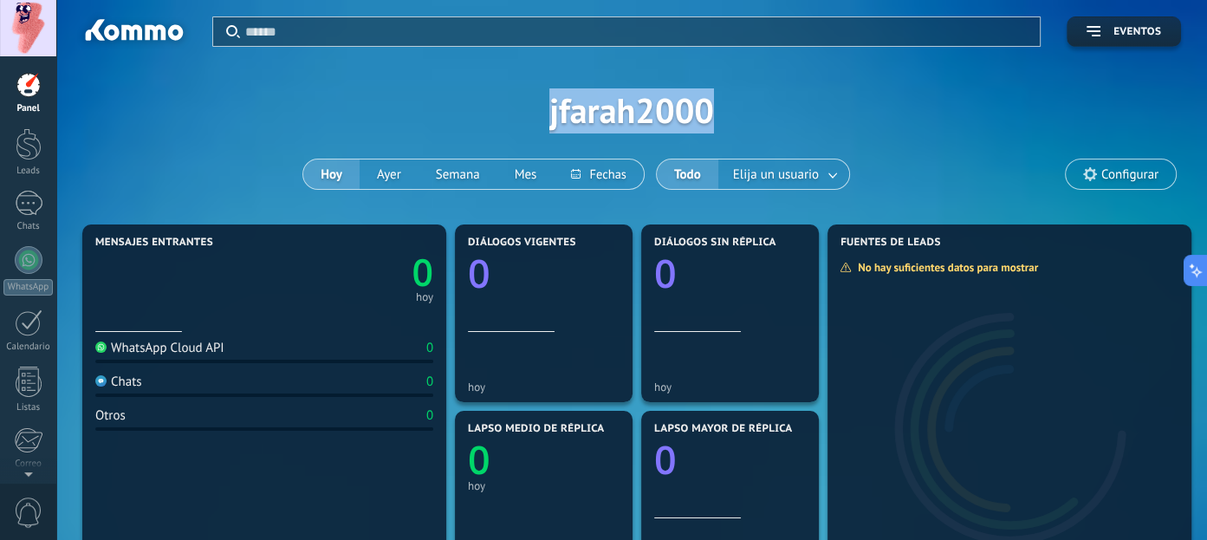
click at [558, 94] on div "Aplicar Eventos jfarah2000 [DATE] [DATE] Semana Mes Todo Elija un usuario Confi…" at bounding box center [631, 110] width 1099 height 220
click at [561, 96] on div "Aplicar Eventos jfarah2000 [DATE] [DATE] Semana Mes Todo Elija un usuario Confi…" at bounding box center [631, 110] width 1099 height 220
click at [497, 96] on div "Aplicar Eventos jfarah2000 [DATE] [DATE] Semana Mes Todo Elija un usuario Confi…" at bounding box center [631, 110] width 1099 height 220
